Goal: Find specific page/section: Find specific page/section

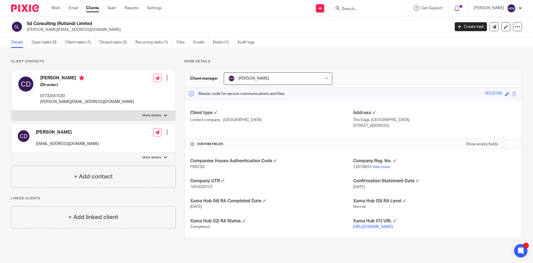
click at [376, 13] on div at bounding box center [369, 8] width 78 height 16
click at [374, 10] on input "Search" at bounding box center [366, 9] width 50 height 5
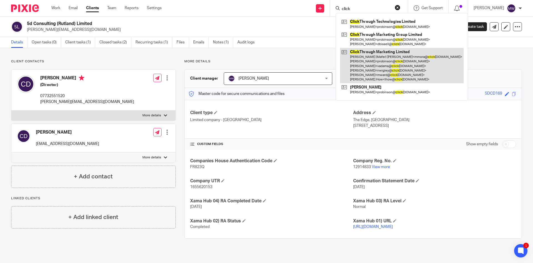
type input "click"
click at [377, 60] on link at bounding box center [402, 65] width 124 height 35
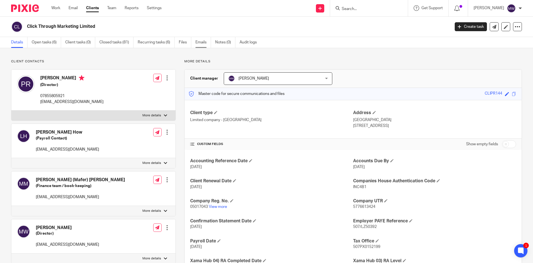
click at [202, 43] on link "Emails" at bounding box center [204, 42] width 16 height 11
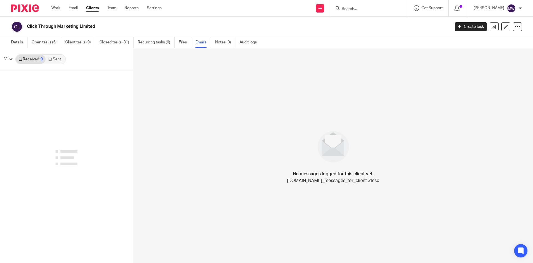
click at [48, 61] on icon at bounding box center [49, 59] width 3 height 3
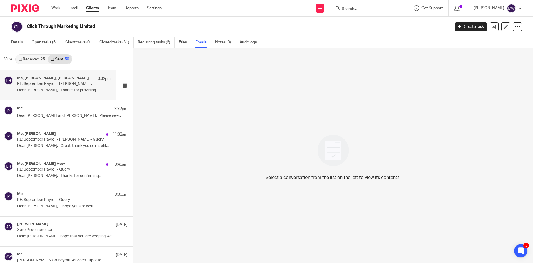
click at [46, 90] on p "Dear Laura, Thanks for providing..." at bounding box center [64, 90] width 94 height 5
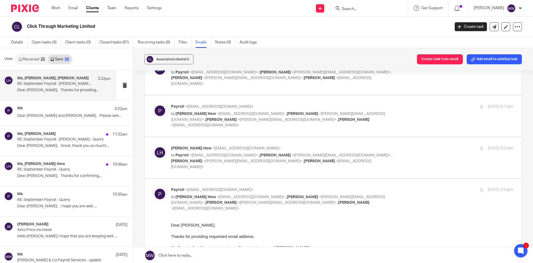
scroll to position [299, 0]
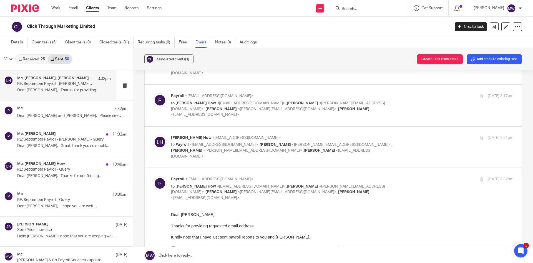
click at [310, 142] on p "to Payroll <payroll@lilleyandco.net> , Judith Blackford <judith@lilleyandco.net…" at bounding box center [285, 150] width 228 height 17
checkbox input "true"
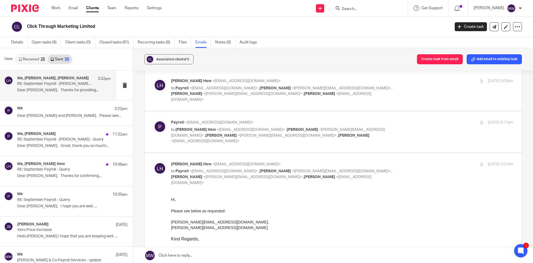
scroll to position [271, 0]
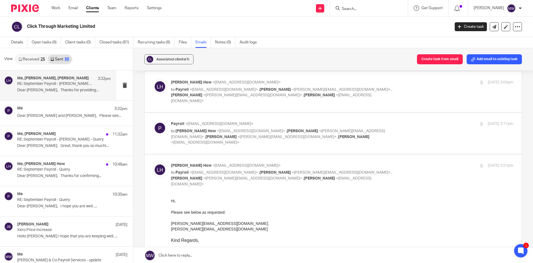
click at [310, 133] on p "to Laura How <lhow@clickthrough-marketing.com> , Judith Blackford <judith@lille…" at bounding box center [285, 136] width 228 height 17
checkbox input "true"
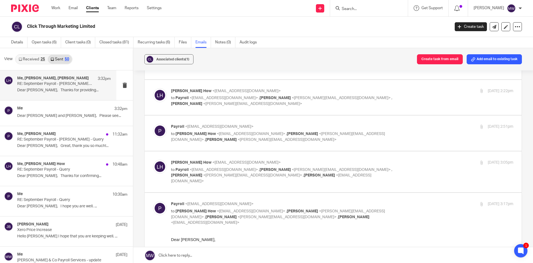
scroll to position [188, 0]
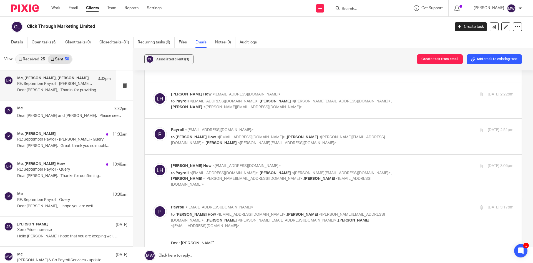
click at [319, 159] on label at bounding box center [333, 174] width 377 height 41
click at [153, 163] on input "checkbox" at bounding box center [153, 163] width 0 height 0
checkbox input "true"
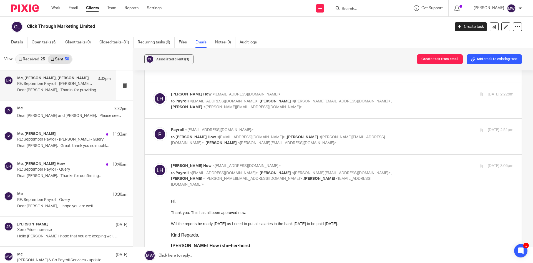
click at [305, 137] on span "<judith@lilleyandco.net>" at bounding box center [278, 140] width 214 height 10
checkbox input "true"
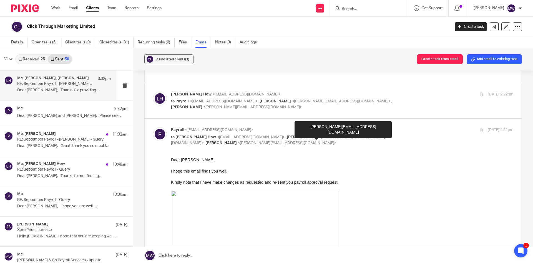
scroll to position [0, 0]
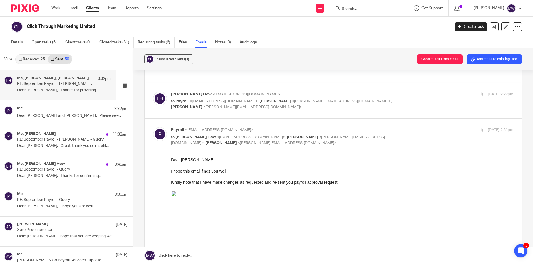
click at [299, 110] on label at bounding box center [333, 100] width 377 height 35
click at [153, 91] on input "checkbox" at bounding box center [153, 91] width 0 height 0
checkbox input "true"
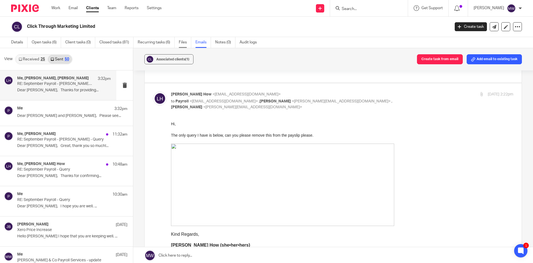
click at [186, 41] on link "Files" at bounding box center [185, 42] width 13 height 11
click at [35, 119] on div "Me 3:32pm Dear Laura and Vicky, Please see..." at bounding box center [64, 113] width 94 height 14
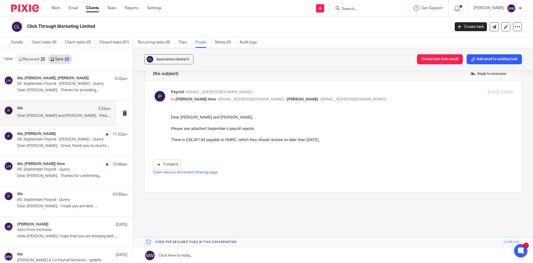
scroll to position [23, 0]
click at [194, 170] on link "Open secure document sharing page" at bounding box center [185, 171] width 65 height 4
click at [151, 25] on h2 "Click Through Marketing Limited" at bounding box center [195, 27] width 336 height 6
click at [15, 43] on link "Details" at bounding box center [19, 42] width 16 height 11
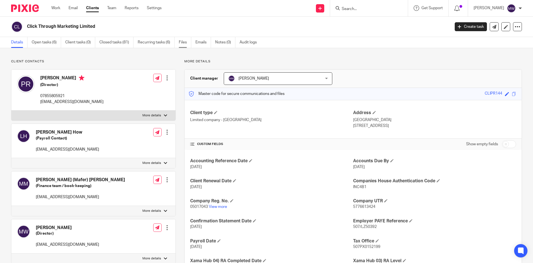
click at [187, 42] on link "Files" at bounding box center [185, 42] width 13 height 11
click at [198, 43] on link "Emails" at bounding box center [204, 42] width 16 height 11
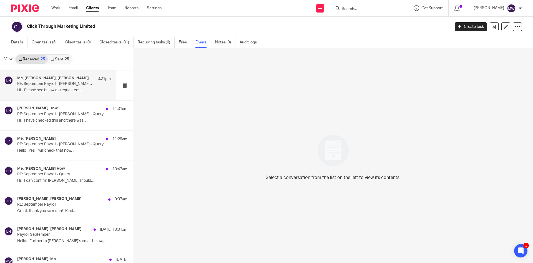
click at [47, 85] on p "RE: September Payroll - Cameron Forbes - Query" at bounding box center [54, 83] width 75 height 5
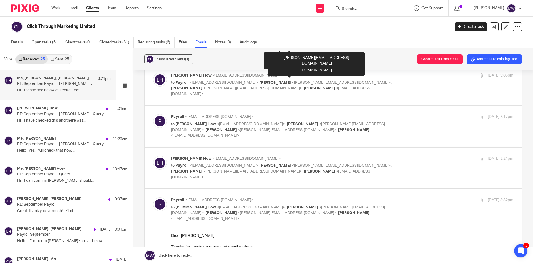
scroll to position [306, 0]
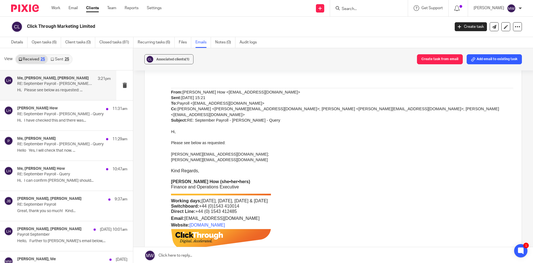
scroll to position [583, 0]
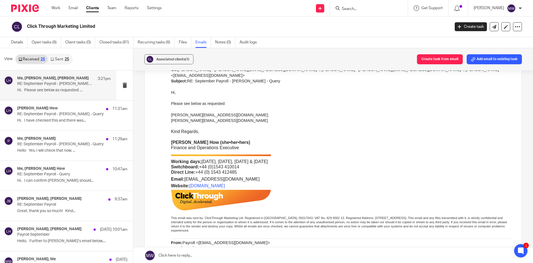
click at [53, 60] on icon at bounding box center [52, 59] width 3 height 3
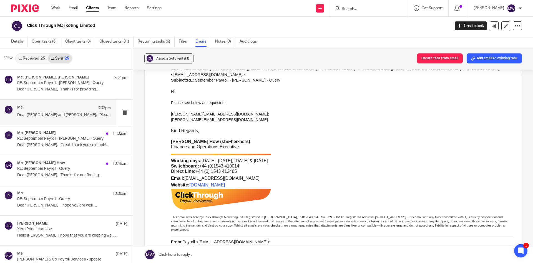
click at [54, 109] on div "Me 3:32pm" at bounding box center [64, 108] width 94 height 6
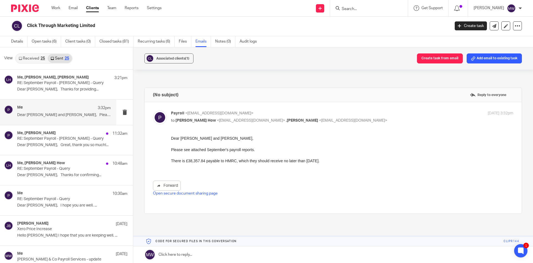
scroll to position [0, 0]
click at [205, 194] on link "Open secure document sharing page" at bounding box center [185, 193] width 65 height 4
click at [363, 9] on input "Search" at bounding box center [366, 9] width 50 height 5
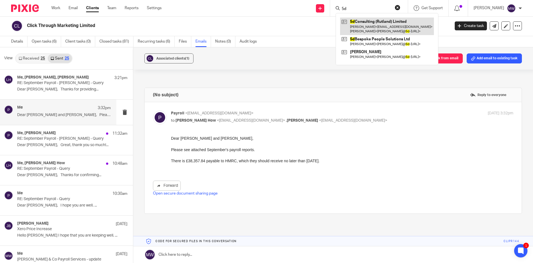
type input "5d"
click at [381, 29] on link at bounding box center [387, 26] width 94 height 17
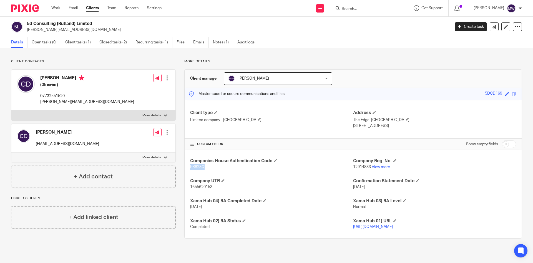
drag, startPoint x: 204, startPoint y: 166, endPoint x: 189, endPoint y: 166, distance: 14.7
click at [190, 166] on p "FR823Q" at bounding box center [271, 167] width 163 height 6
copy span "FR823Q"
